Goal: Task Accomplishment & Management: Use online tool/utility

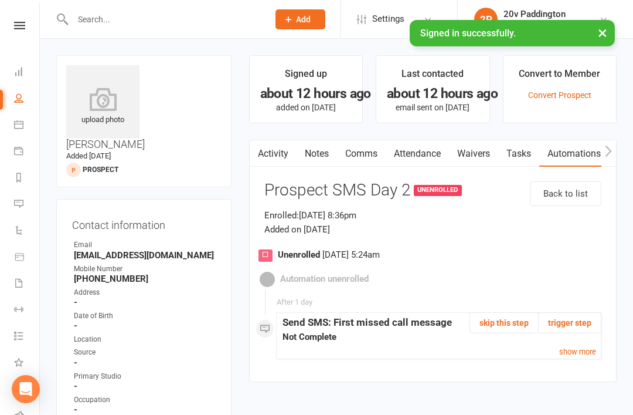
click at [22, 124] on icon at bounding box center [18, 124] width 9 height 9
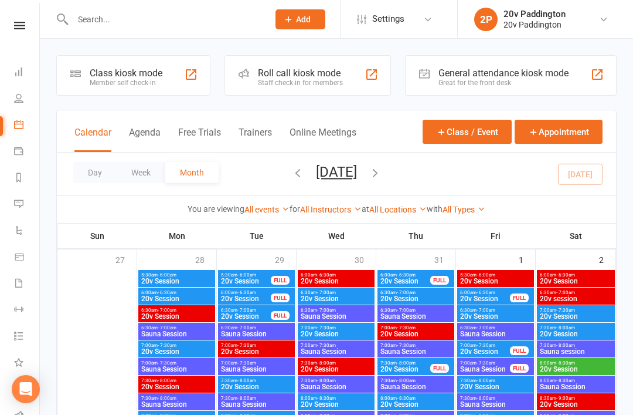
click at [595, 172] on div "Day Week Month [DATE] [DATE] Sun Mon Tue Wed Thu Fri Sat 27 28 29 30 31 01 02 0…" at bounding box center [336, 173] width 559 height 43
click at [106, 167] on button "Day" at bounding box center [94, 172] width 43 height 21
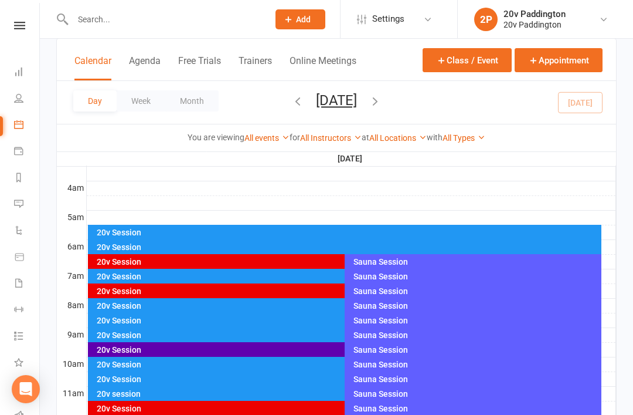
scroll to position [175, 0]
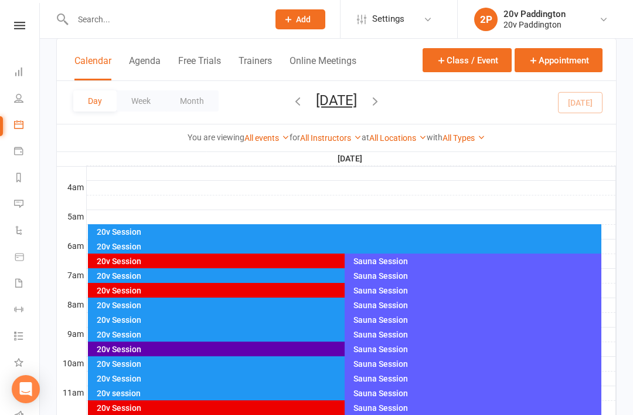
click at [236, 305] on div "20v Session" at bounding box center [342, 305] width 492 height 8
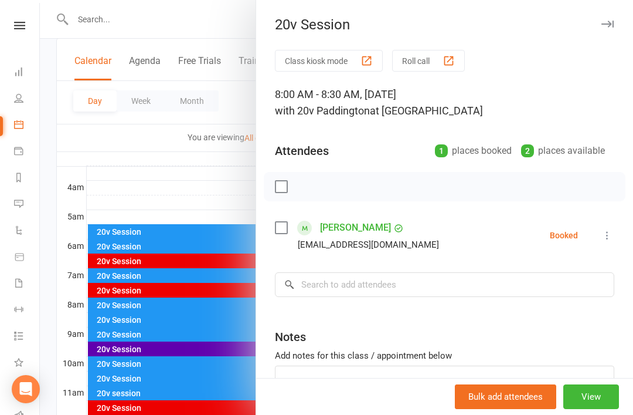
click at [611, 241] on icon at bounding box center [608, 235] width 12 height 12
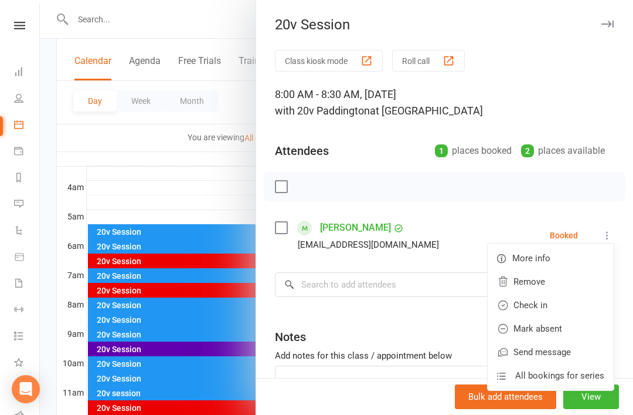
click at [533, 310] on link "Check in" at bounding box center [551, 304] width 126 height 23
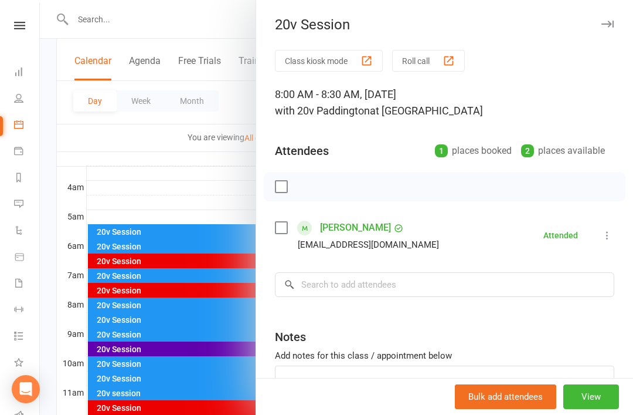
click at [176, 316] on div at bounding box center [336, 207] width 593 height 415
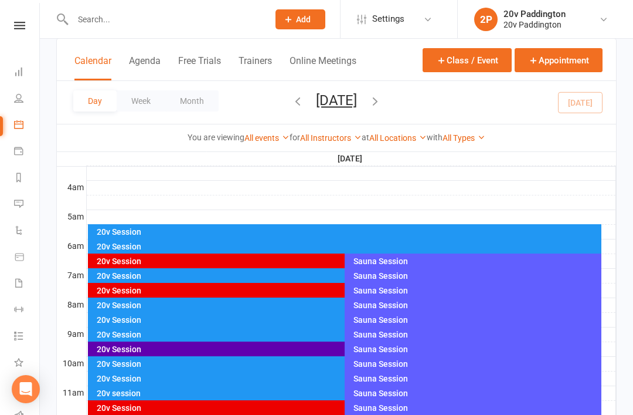
click at [179, 307] on div "20v Session" at bounding box center [342, 305] width 492 height 8
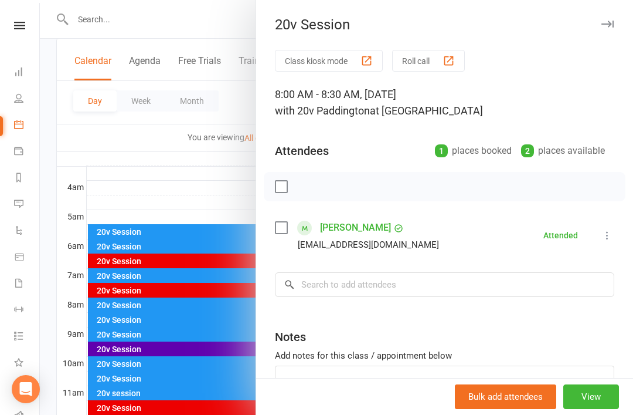
click at [159, 304] on div at bounding box center [336, 207] width 593 height 415
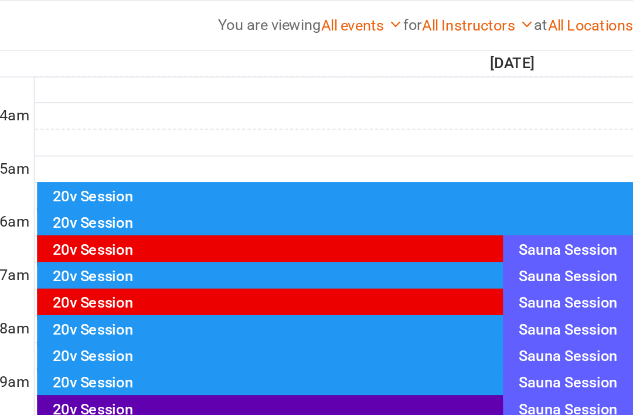
click at [106, 301] on div "20v Session" at bounding box center [342, 305] width 492 height 8
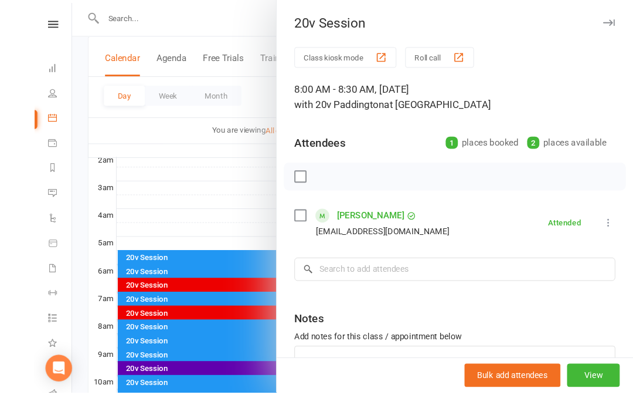
scroll to position [172, 0]
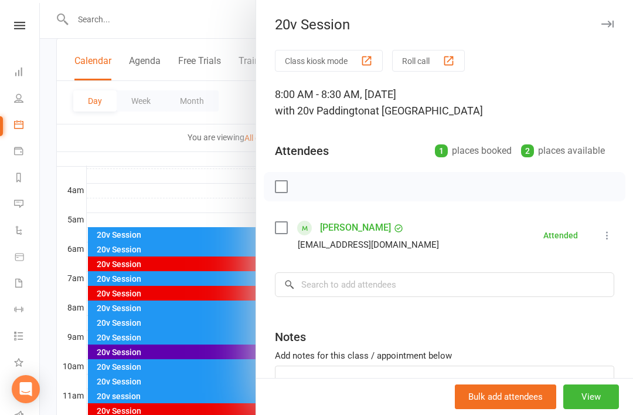
click at [213, 321] on div at bounding box center [336, 207] width 593 height 415
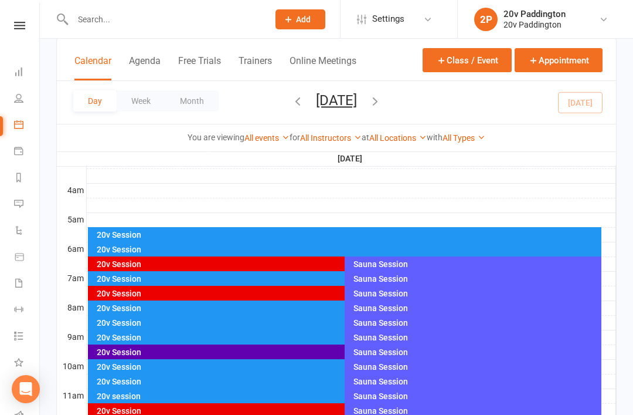
click at [170, 330] on div "20v Session FULL" at bounding box center [339, 338] width 503 height 17
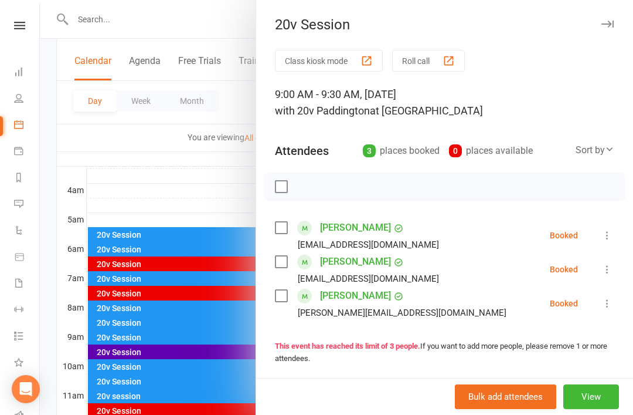
click at [202, 321] on div at bounding box center [336, 207] width 593 height 415
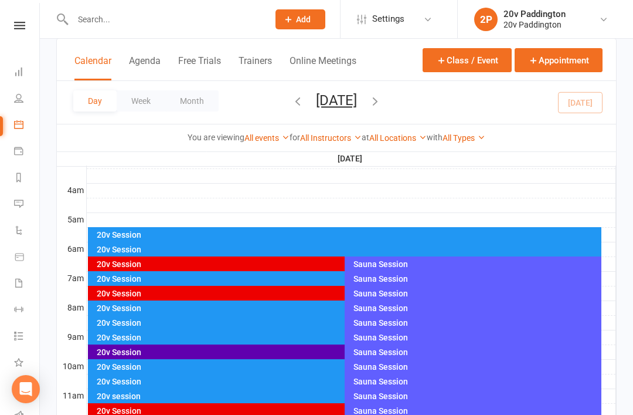
click at [196, 322] on div "20v Session" at bounding box center [342, 322] width 492 height 8
